Goal: Communication & Community: Answer question/provide support

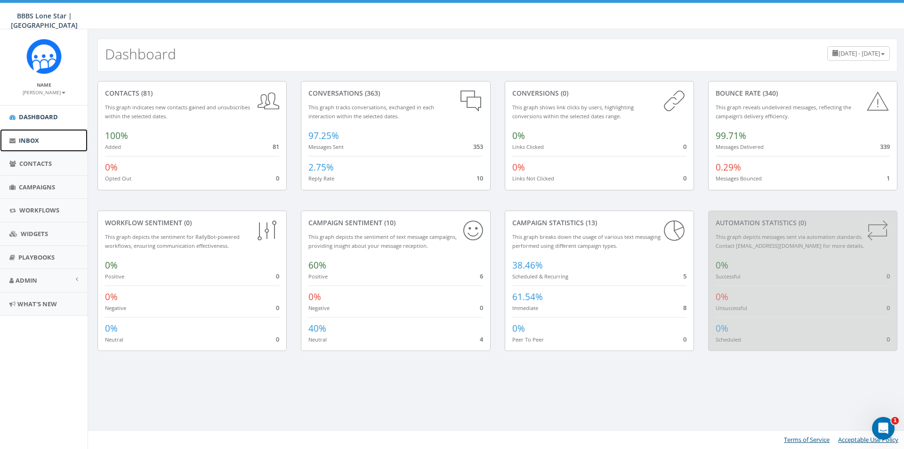
click at [40, 141] on link "Inbox" at bounding box center [44, 140] width 88 height 23
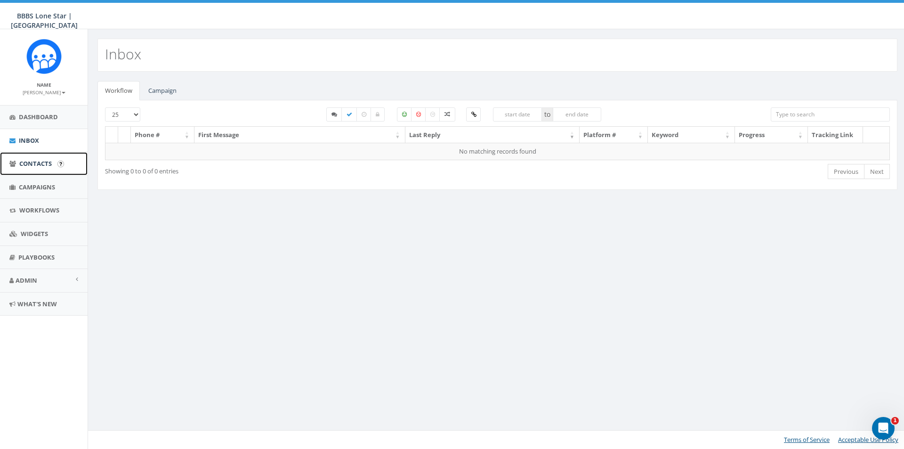
click at [34, 165] on span "Contacts" at bounding box center [35, 163] width 32 height 8
click at [39, 192] on link "Campaigns" at bounding box center [44, 187] width 88 height 23
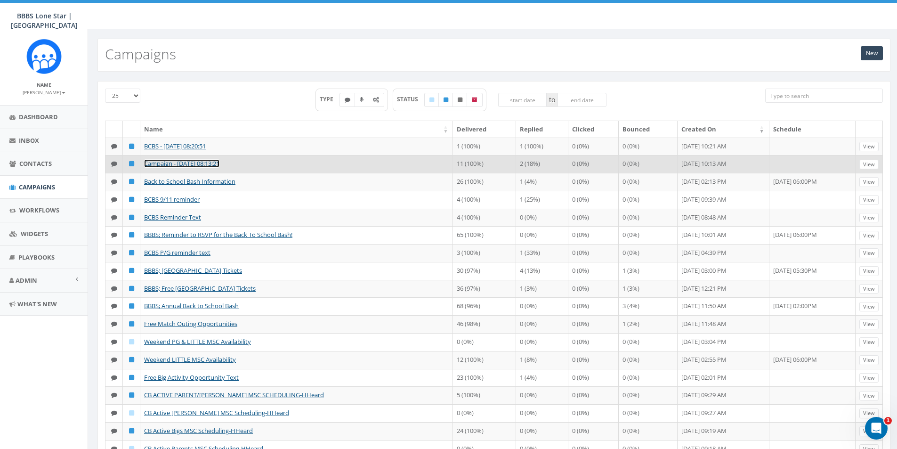
click at [189, 168] on link "Campaign - [DATE] 08:13:21" at bounding box center [181, 163] width 75 height 8
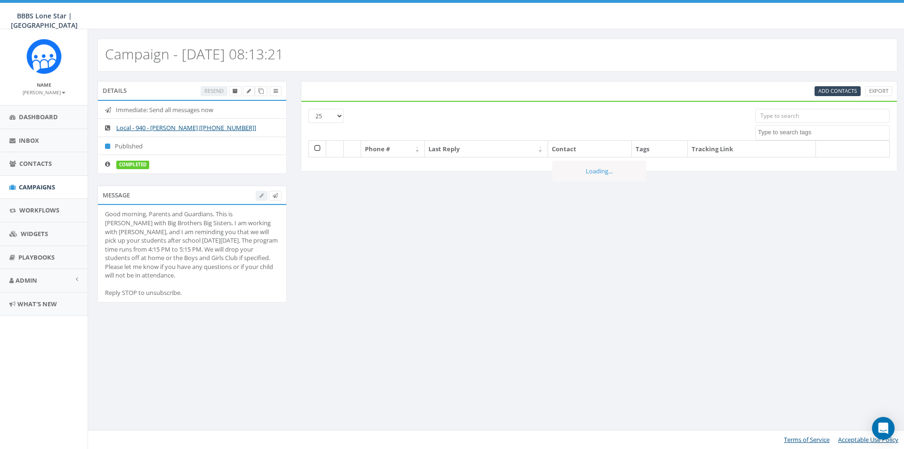
select select
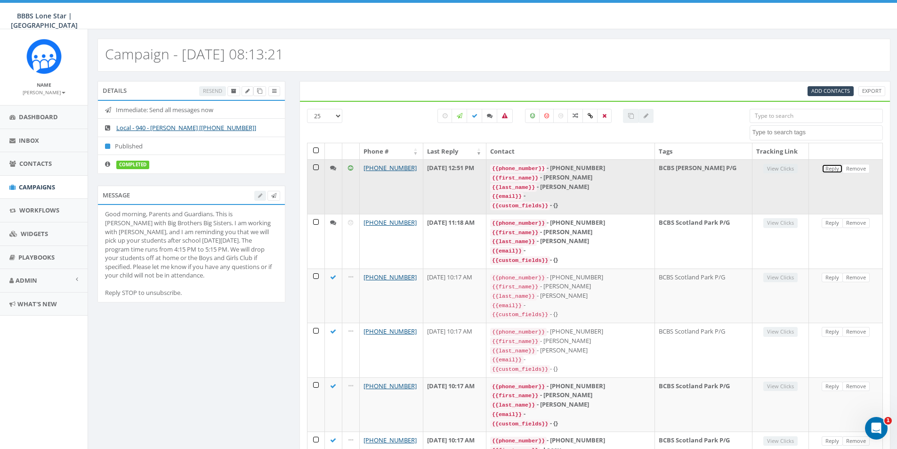
click at [832, 164] on link "Reply" at bounding box center [832, 169] width 21 height 10
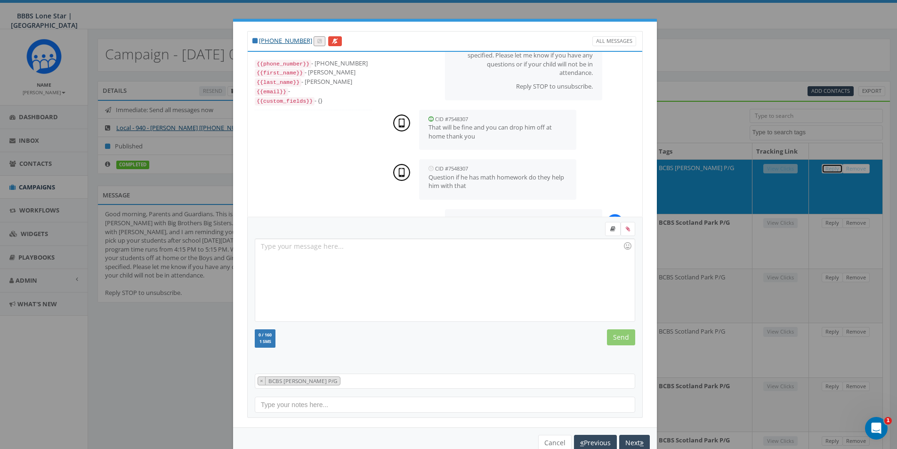
scroll to position [23, 0]
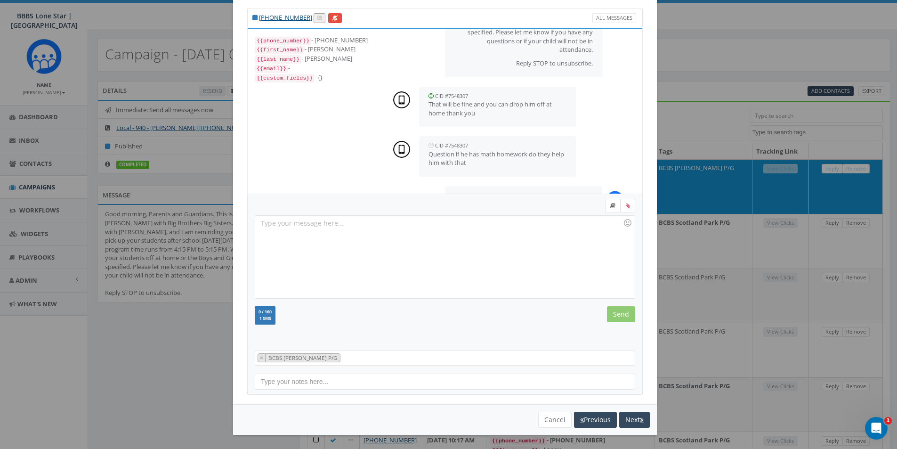
click at [742, 59] on div "+1 940-636-2724 All Messages {{phone_number}} - +19406362724 {{first_name}} - L…" at bounding box center [448, 224] width 897 height 449
click at [633, 425] on button "Next" at bounding box center [634, 420] width 31 height 16
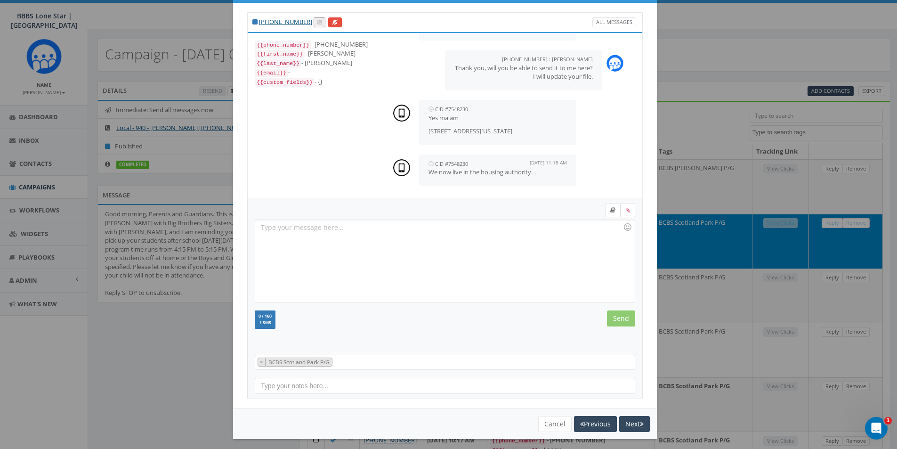
scroll to position [203, 0]
click at [479, 251] on div at bounding box center [444, 261] width 379 height 82
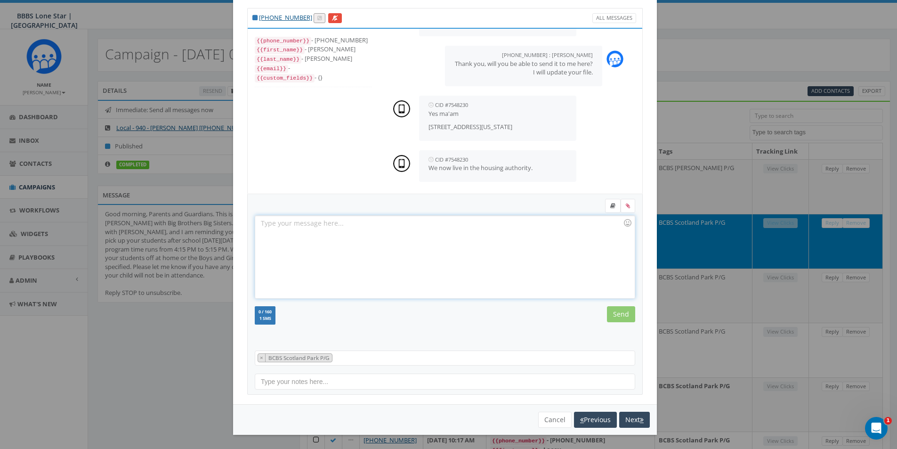
click at [454, 231] on div at bounding box center [444, 257] width 379 height 82
click at [284, 223] on div "Thank you I will get this updated." at bounding box center [444, 257] width 379 height 82
click at [607, 308] on input "Send" at bounding box center [621, 314] width 28 height 16
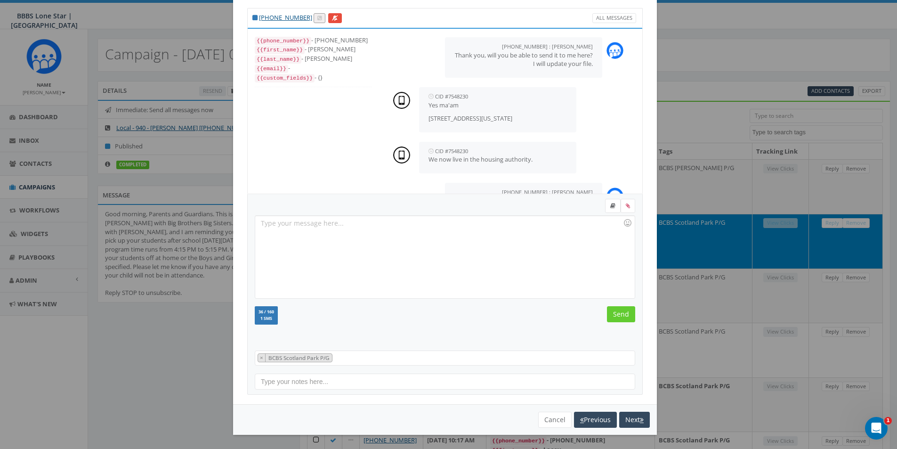
scroll to position [245, 0]
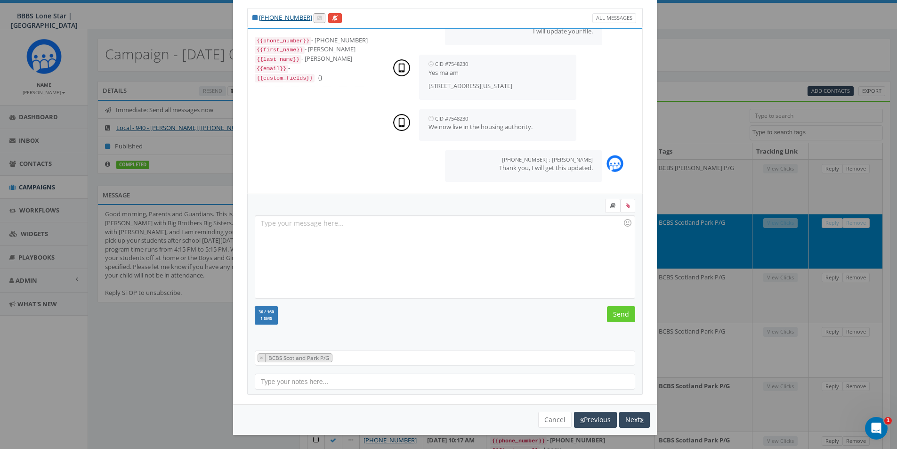
click at [773, 63] on div "+1 940-597-5980 All Messages {{phone_number}} - +19405975980 {{first_name}} - M…" at bounding box center [448, 224] width 897 height 449
click at [640, 417] on icon "button" at bounding box center [642, 419] width 4 height 7
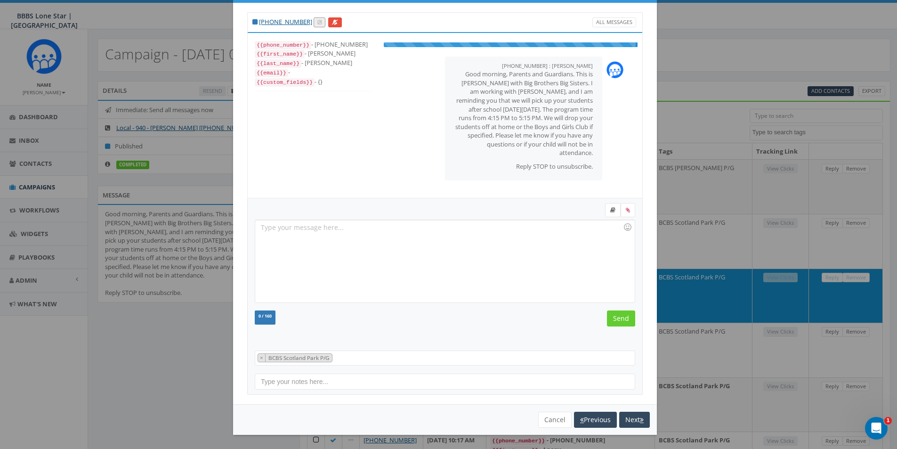
scroll to position [19, 0]
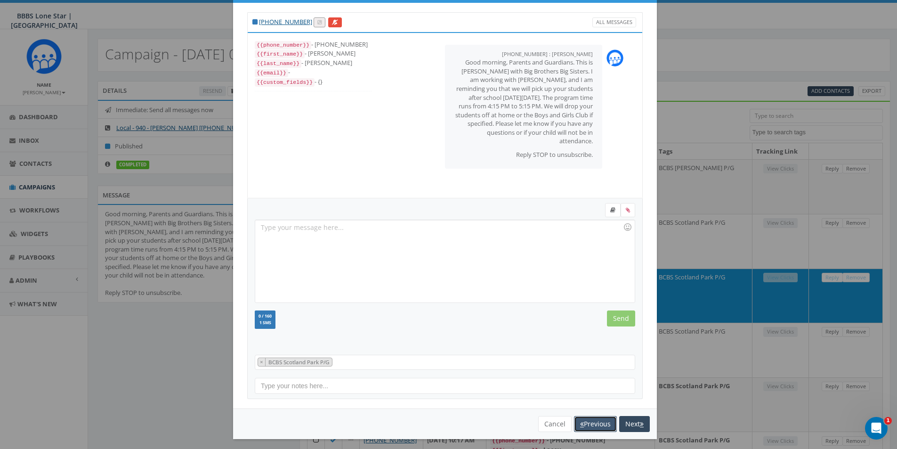
click at [594, 429] on button "Previous" at bounding box center [595, 424] width 43 height 16
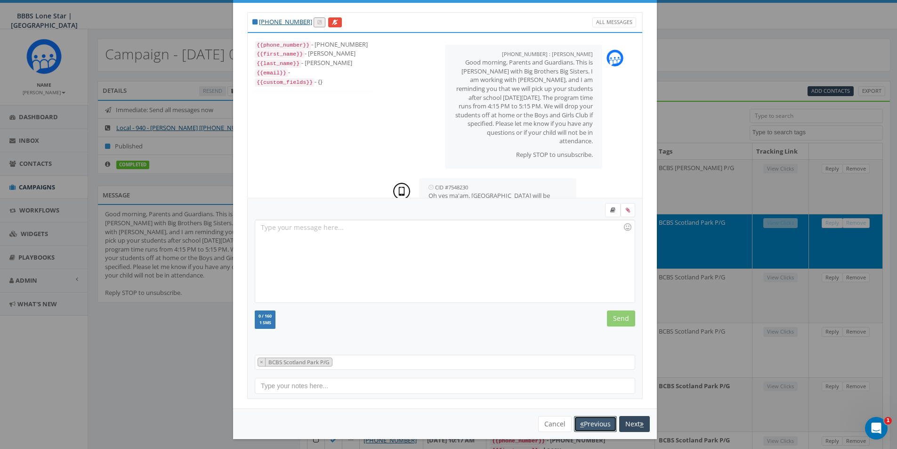
scroll to position [245, 0]
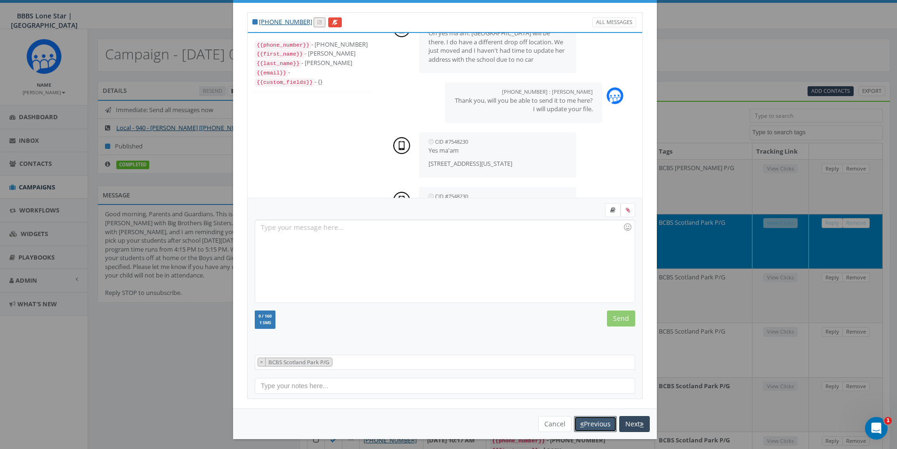
click at [594, 429] on button "Previous" at bounding box center [595, 424] width 43 height 16
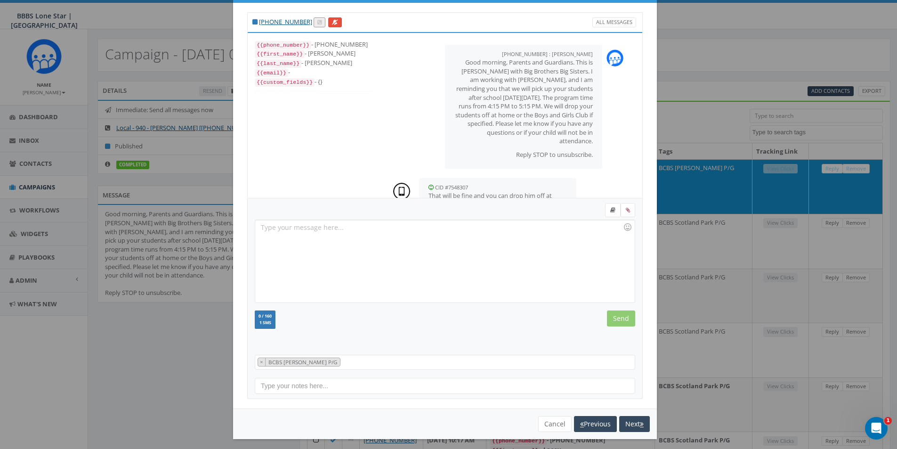
scroll to position [173, 0]
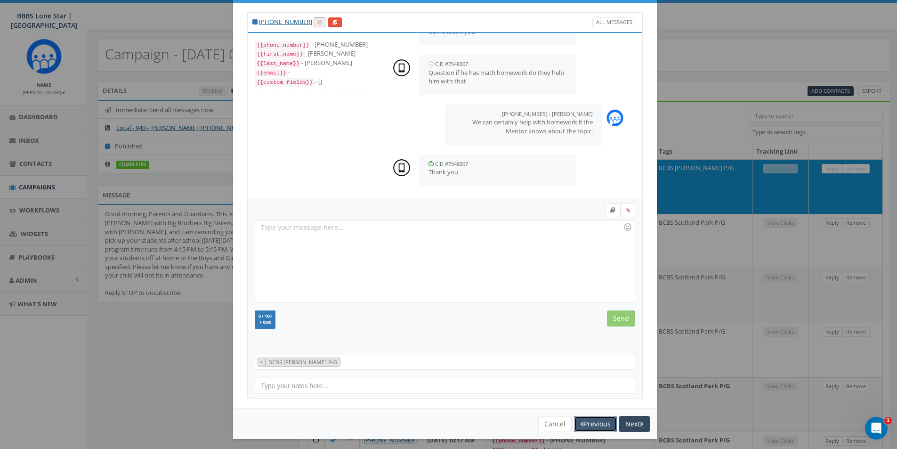
click at [594, 429] on button "Previous" at bounding box center [595, 424] width 43 height 16
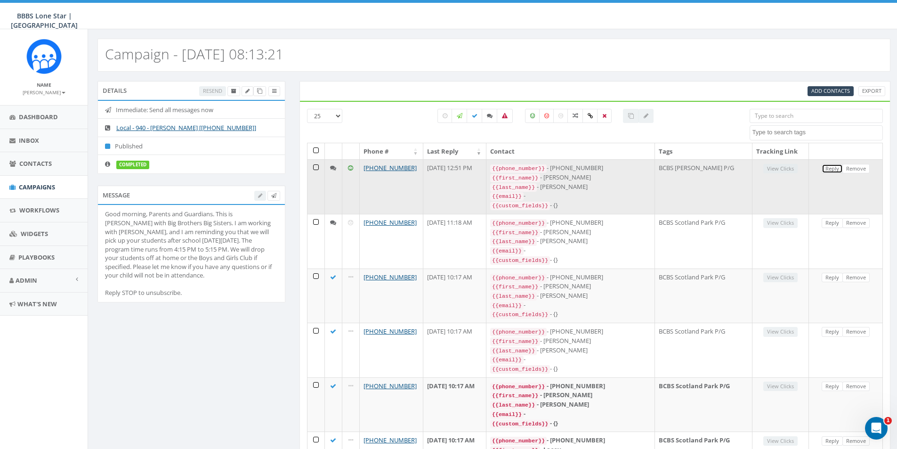
click at [828, 169] on link "Reply" at bounding box center [832, 169] width 21 height 10
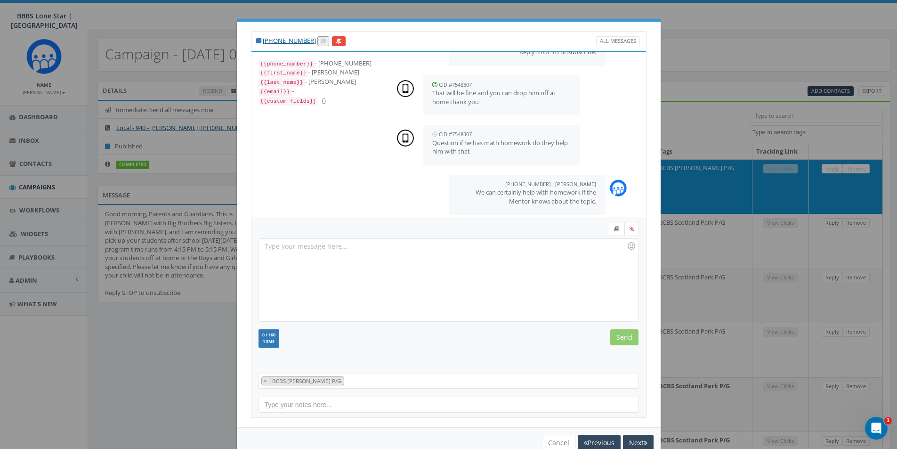
scroll to position [0, 0]
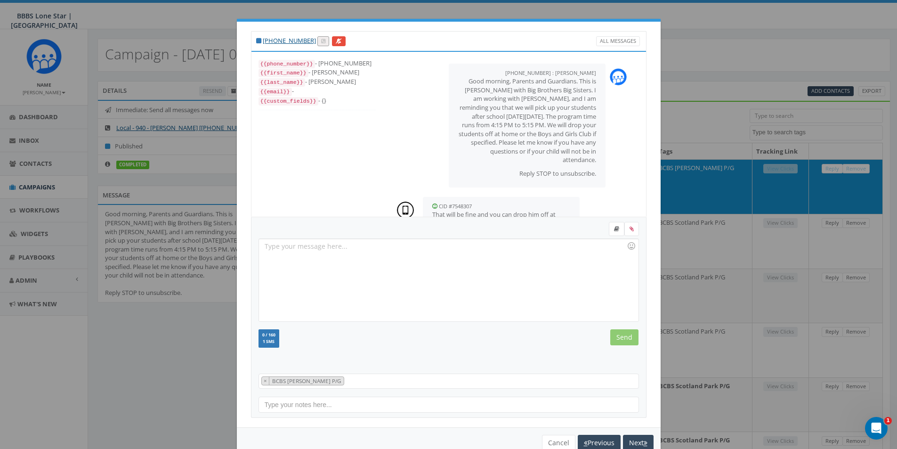
click at [694, 23] on div "+1 940-636-2724 All Messages {{phone_number}} - +19406362724 {{first_name}} - L…" at bounding box center [448, 224] width 897 height 449
click at [564, 445] on button "Cancel" at bounding box center [558, 443] width 33 height 16
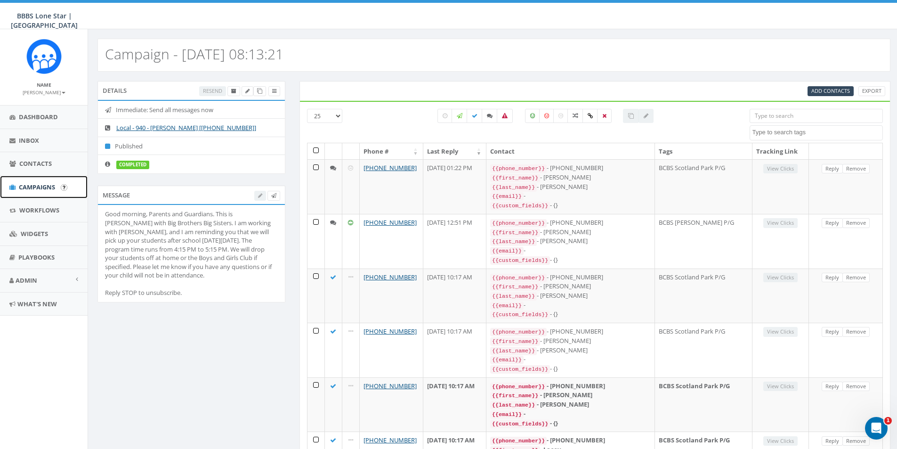
click at [29, 179] on link "Campaigns" at bounding box center [44, 187] width 88 height 23
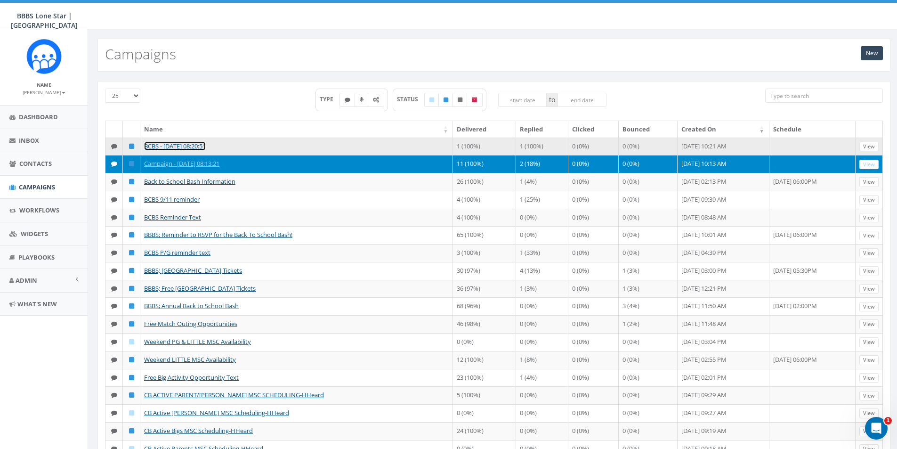
click at [206, 149] on link "BCBS - [DATE] 08:20:51" at bounding box center [175, 146] width 62 height 8
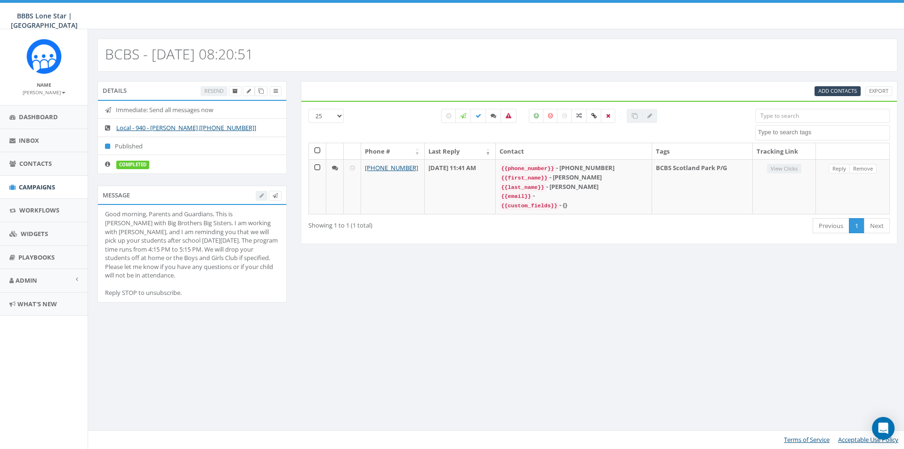
select select
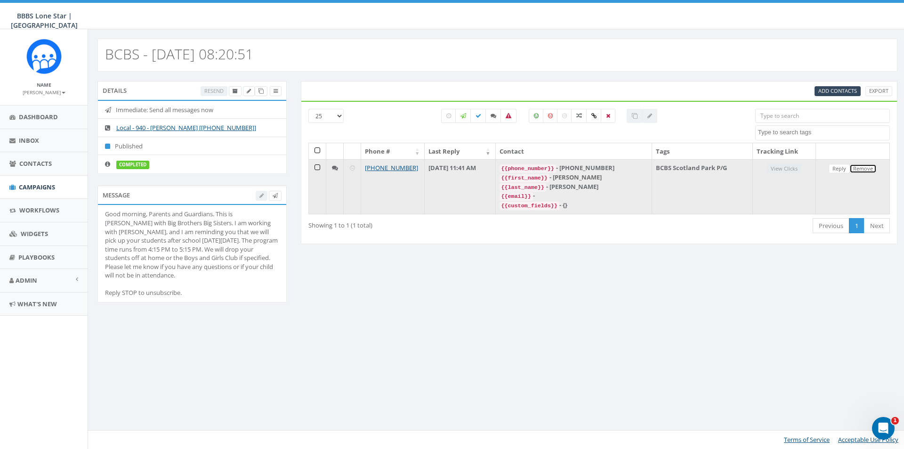
click at [849, 170] on link "Remove" at bounding box center [862, 169] width 27 height 10
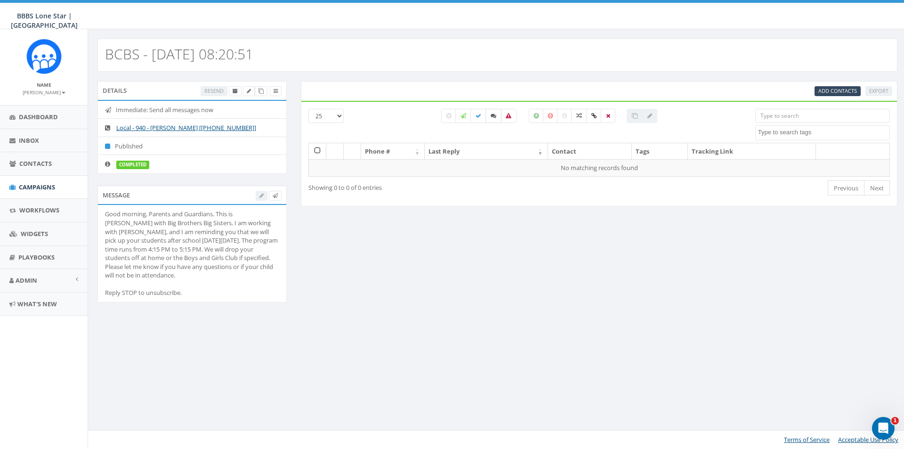
click at [494, 118] on icon at bounding box center [494, 116] width 6 height 6
checkbox input "true"
click at [39, 191] on span "Campaigns" at bounding box center [37, 187] width 36 height 8
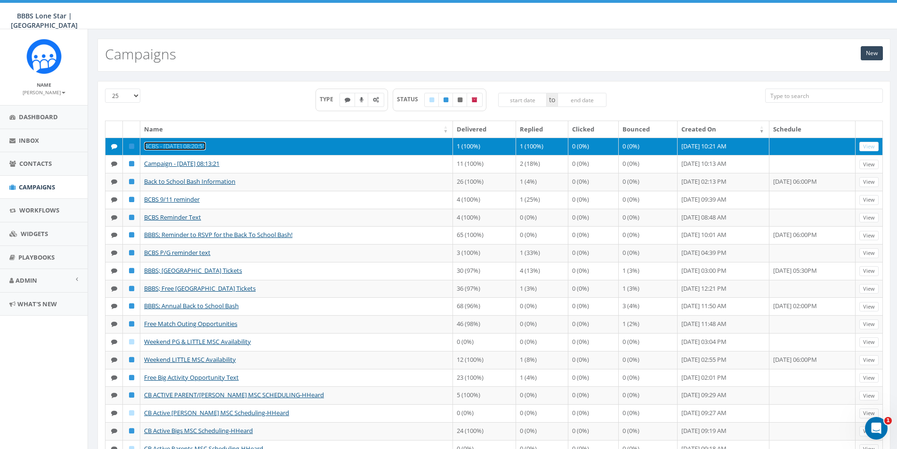
click at [198, 145] on link "BCBS - [DATE] 08:20:51" at bounding box center [175, 146] width 62 height 8
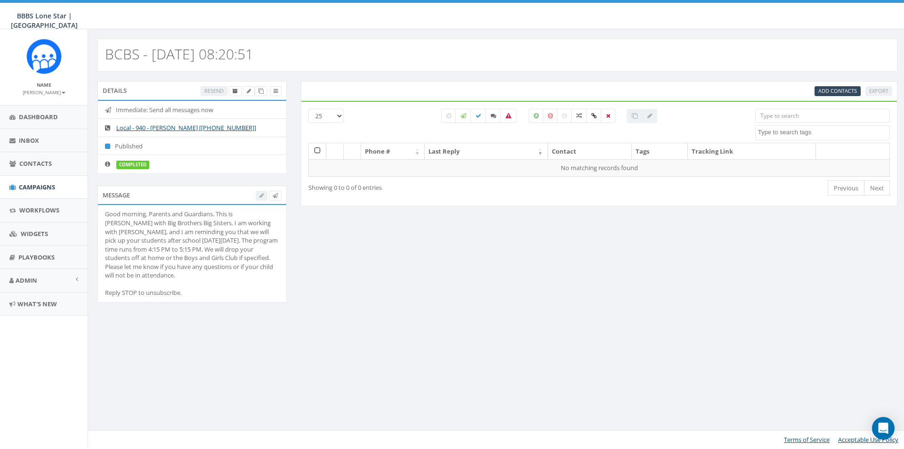
select select
click at [160, 291] on div "Good morning, Parents and Guardians. This is [PERSON_NAME] with Big Brothers Bi…" at bounding box center [192, 254] width 174 height 88
click at [383, 285] on div "Details Resend Immediate: Send all messages now Local - 940 - [PERSON_NAME] [[P…" at bounding box center [497, 198] width 814 height 234
click at [606, 119] on label at bounding box center [608, 116] width 15 height 14
checkbox input "true"
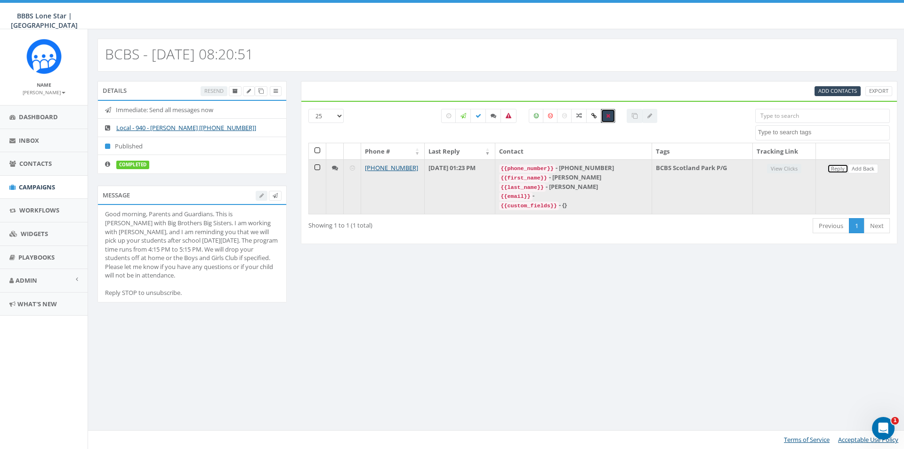
click at [841, 170] on link "Reply" at bounding box center [837, 169] width 21 height 10
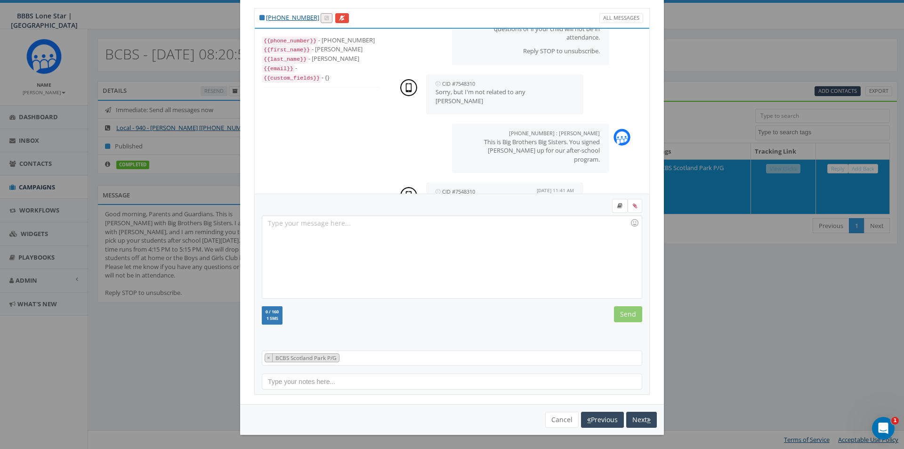
scroll to position [132, 0]
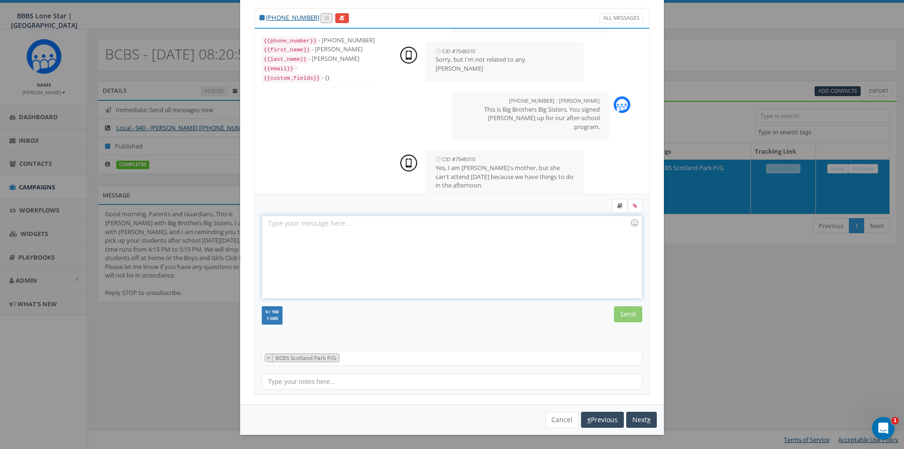
click at [498, 262] on div at bounding box center [451, 257] width 379 height 82
click at [501, 256] on div at bounding box center [451, 257] width 379 height 82
click at [545, 226] on div "Okay, will she be able to attend on Thursdays moving forward? Or would Wednesda…" at bounding box center [451, 257] width 379 height 82
click at [632, 316] on input "Send" at bounding box center [628, 314] width 28 height 16
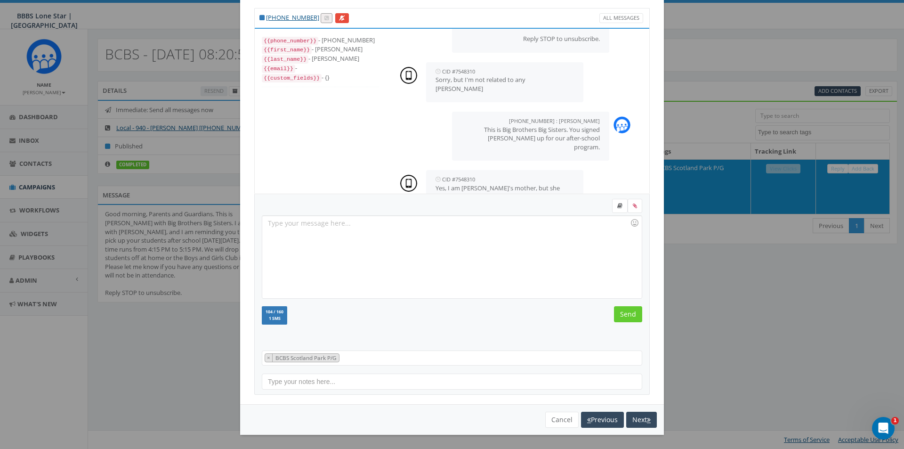
scroll to position [190, 0]
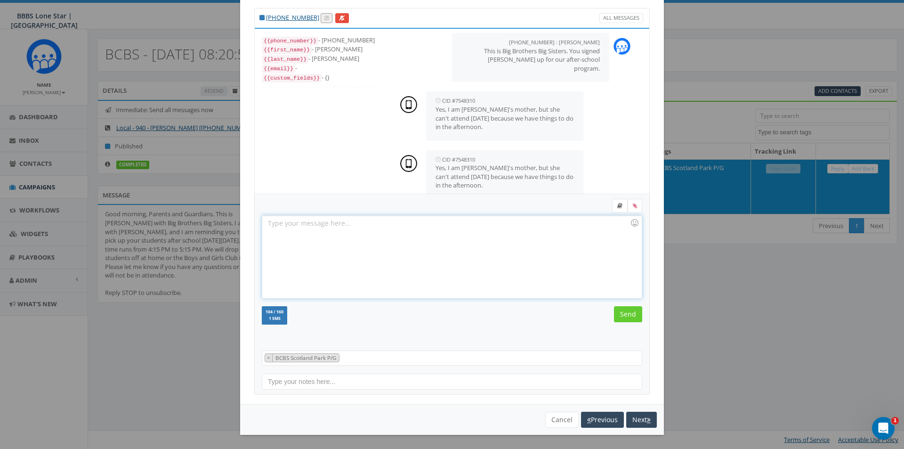
click at [525, 236] on div at bounding box center [451, 257] width 379 height 82
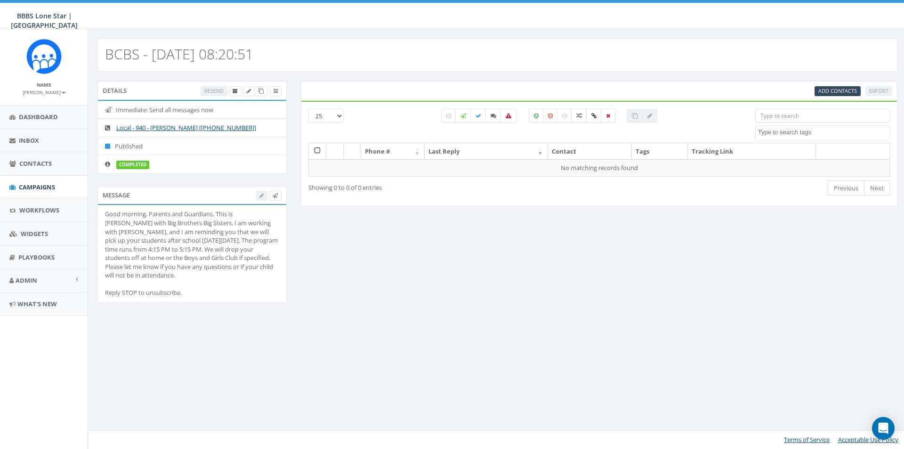
select select
click at [612, 112] on label at bounding box center [608, 116] width 15 height 14
checkbox input "true"
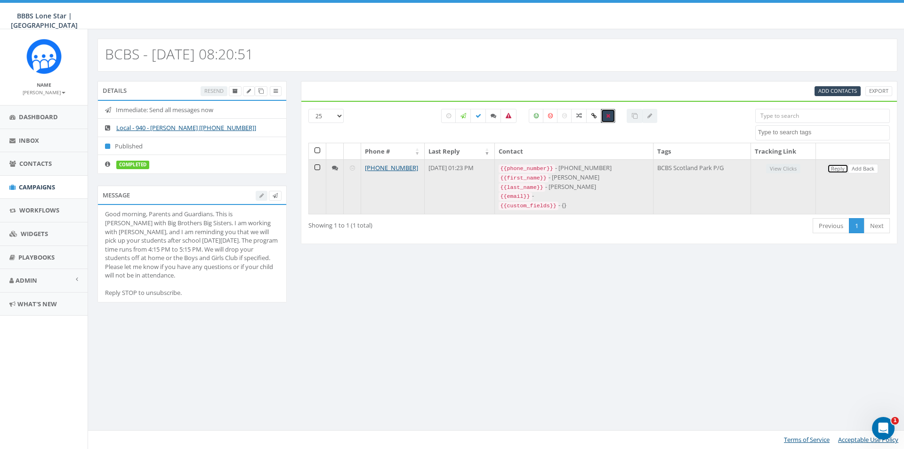
click at [839, 165] on link "Reply" at bounding box center [837, 169] width 21 height 10
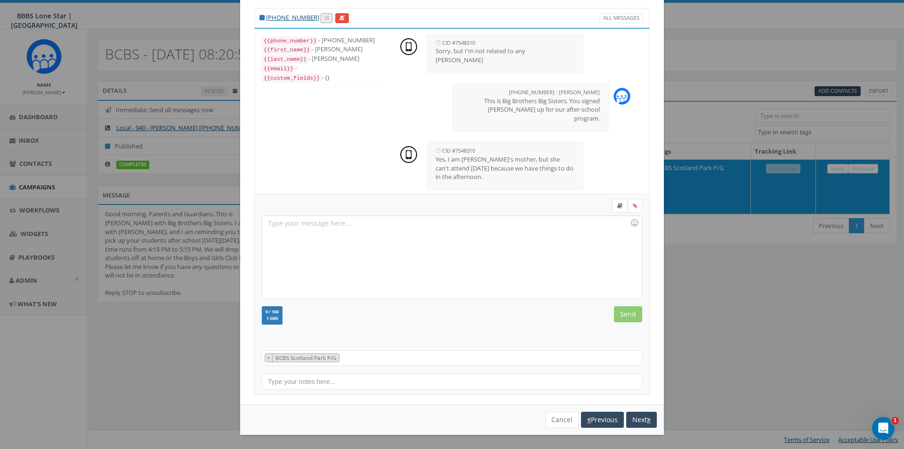
scroll to position [132, 0]
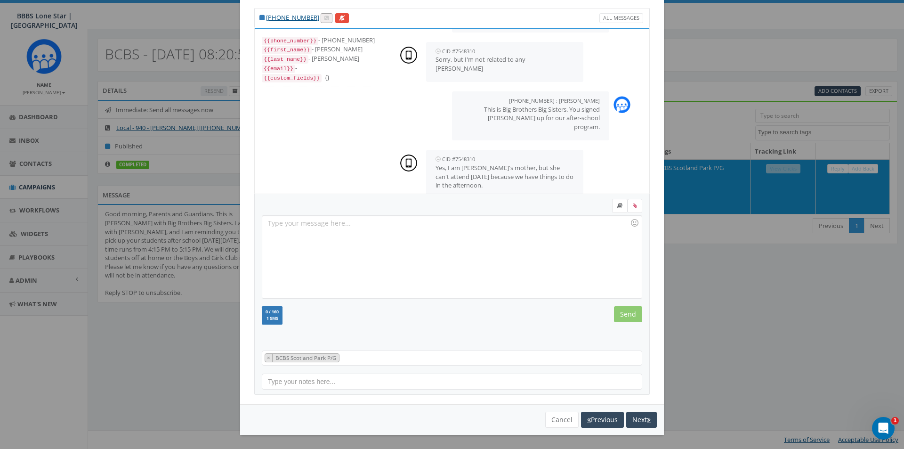
click at [538, 273] on div at bounding box center [451, 257] width 379 height 82
click at [563, 422] on button "Cancel" at bounding box center [561, 420] width 33 height 16
